Goal: Information Seeking & Learning: Learn about a topic

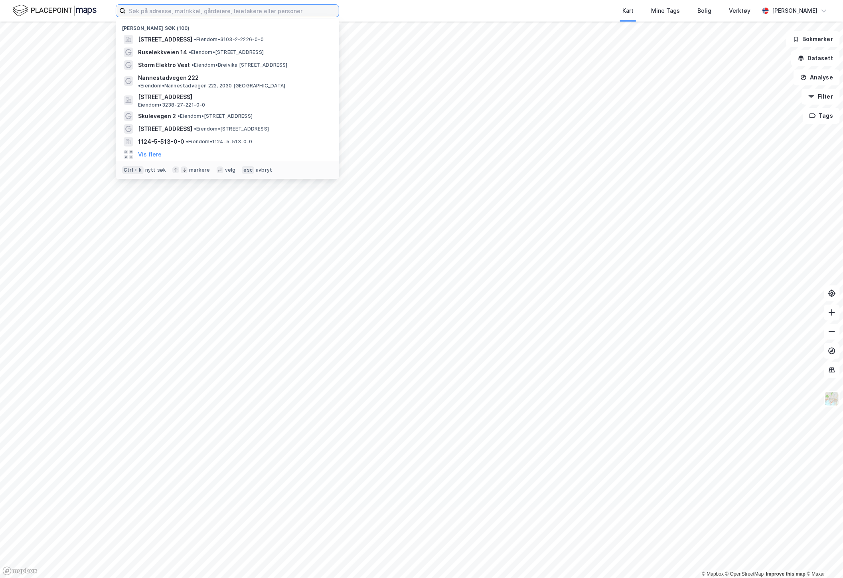
click at [218, 8] on input at bounding box center [232, 11] width 213 height 12
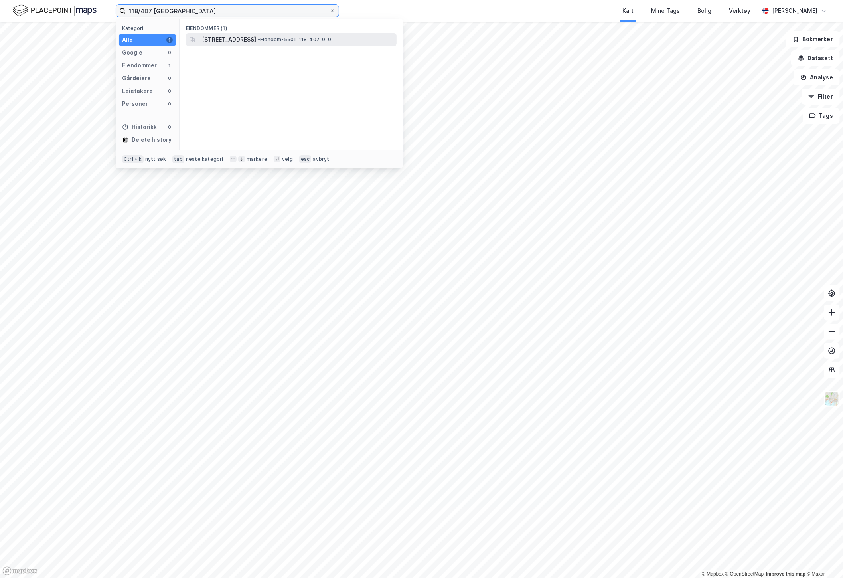
type input "118/407 [GEOGRAPHIC_DATA]"
click at [232, 39] on span "[STREET_ADDRESS]" at bounding box center [229, 40] width 54 height 10
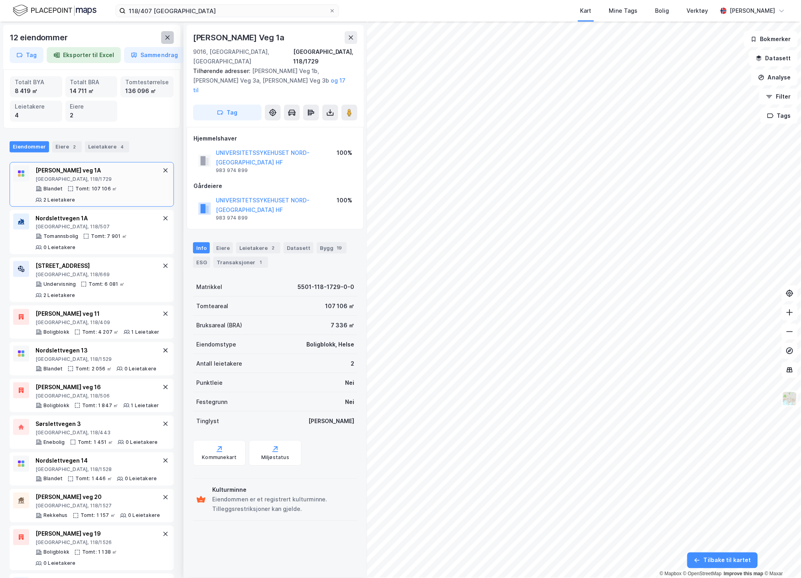
click at [165, 40] on icon at bounding box center [167, 37] width 6 height 6
